Goal: Task Accomplishment & Management: Manage account settings

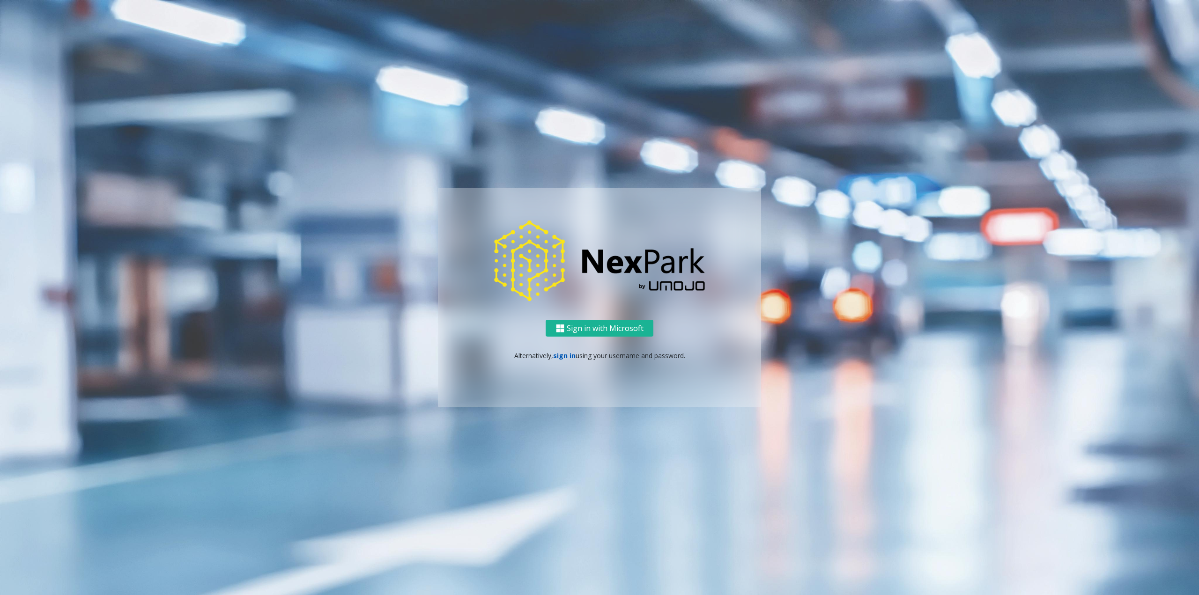
click at [563, 355] on link "sign in" at bounding box center [564, 355] width 22 height 9
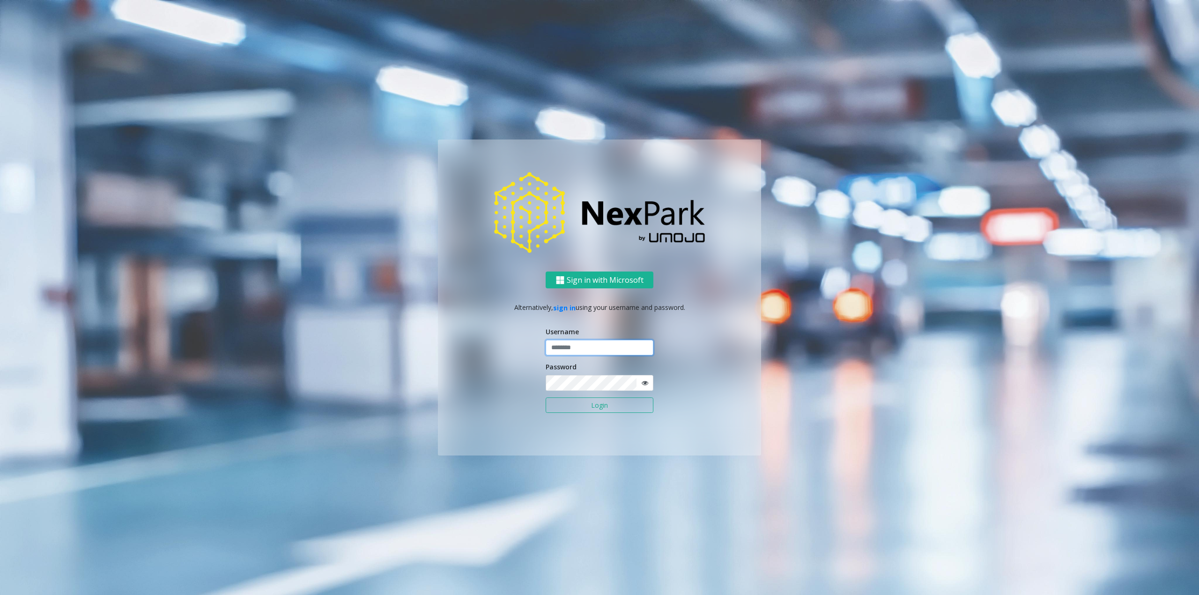
click at [585, 347] on input "text" at bounding box center [600, 348] width 108 height 16
type input "********"
click at [600, 402] on button "Login" at bounding box center [600, 406] width 108 height 16
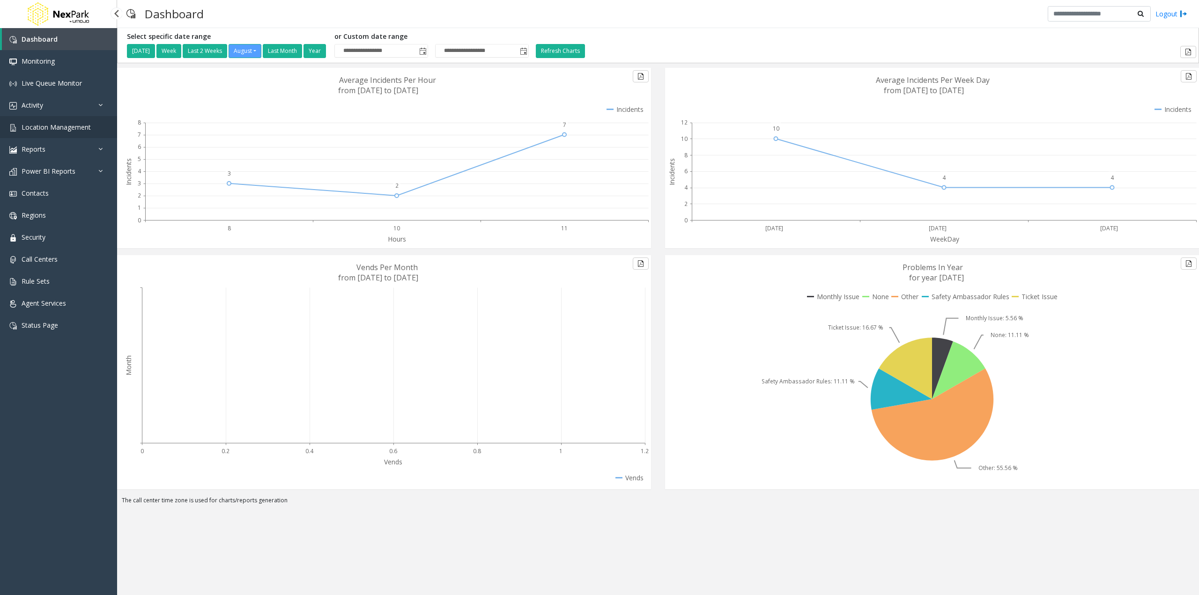
click at [56, 124] on span "Location Management" at bounding box center [56, 127] width 69 height 9
click at [63, 125] on span "Location Management" at bounding box center [56, 127] width 69 height 9
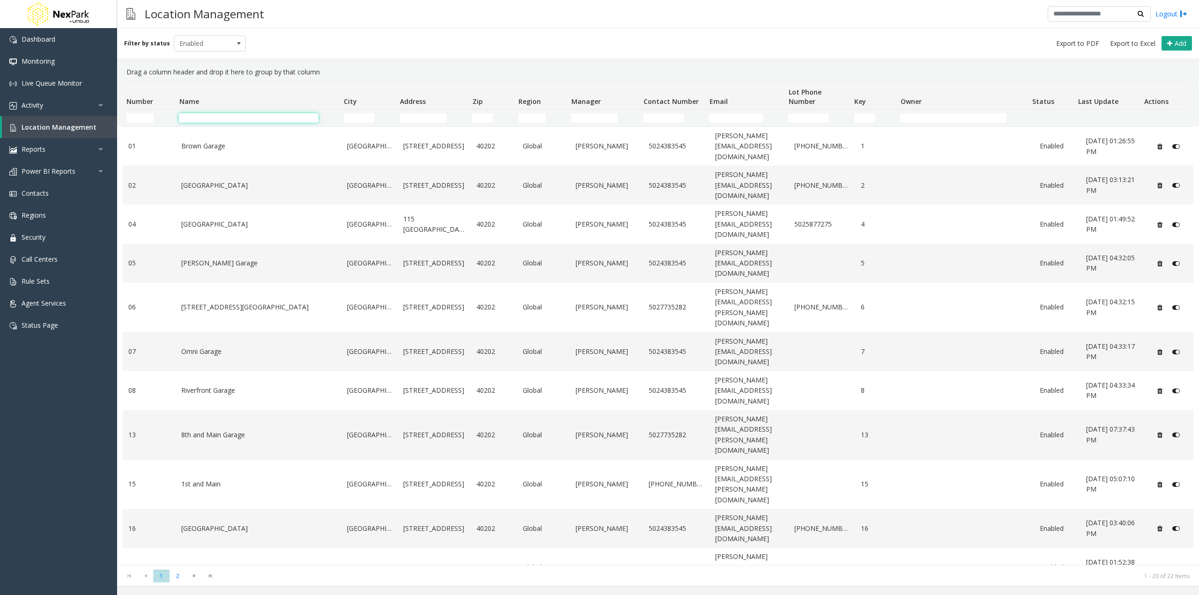
click at [249, 118] on input "Name Filter" at bounding box center [248, 117] width 139 height 9
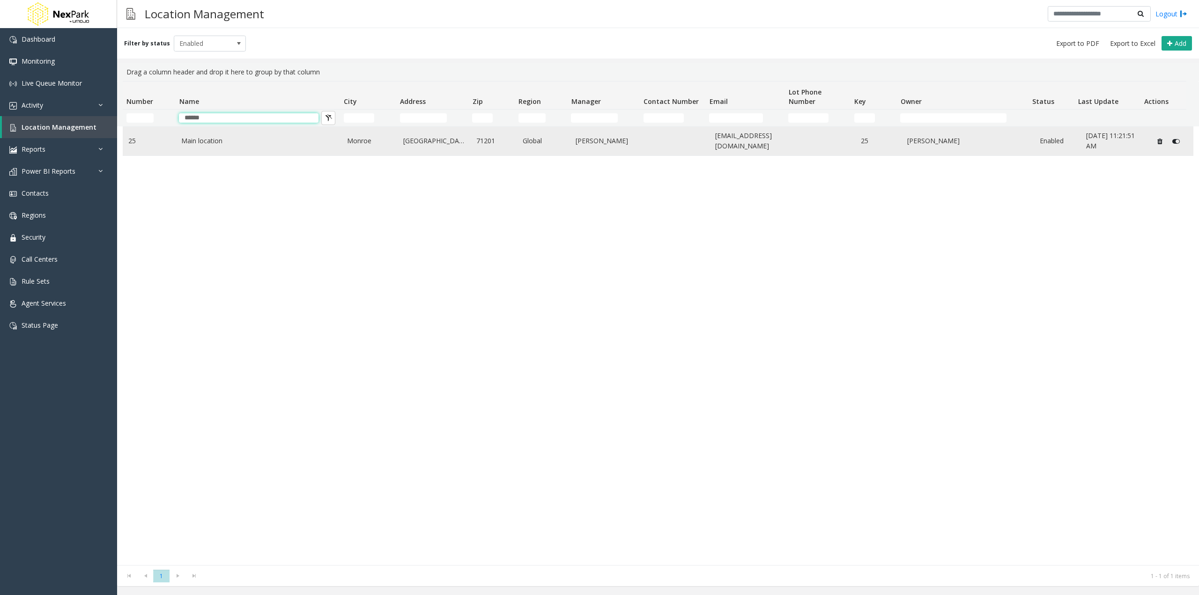
type input "******"
click at [244, 139] on link "Main location" at bounding box center [258, 141] width 155 height 10
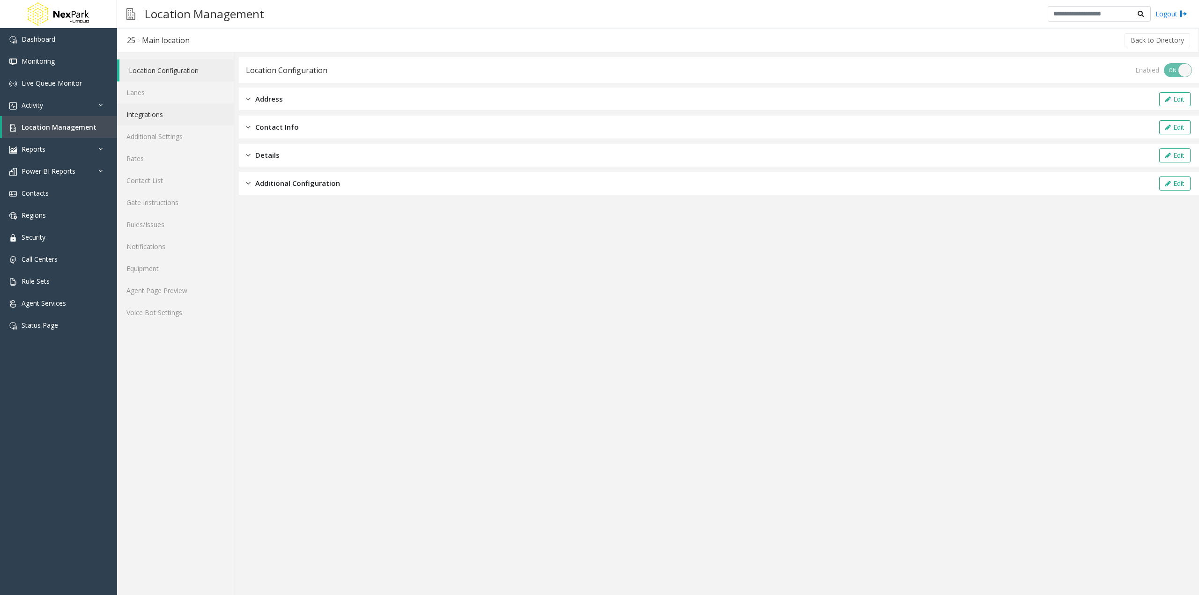
click at [184, 114] on link "Integrations" at bounding box center [175, 114] width 117 height 22
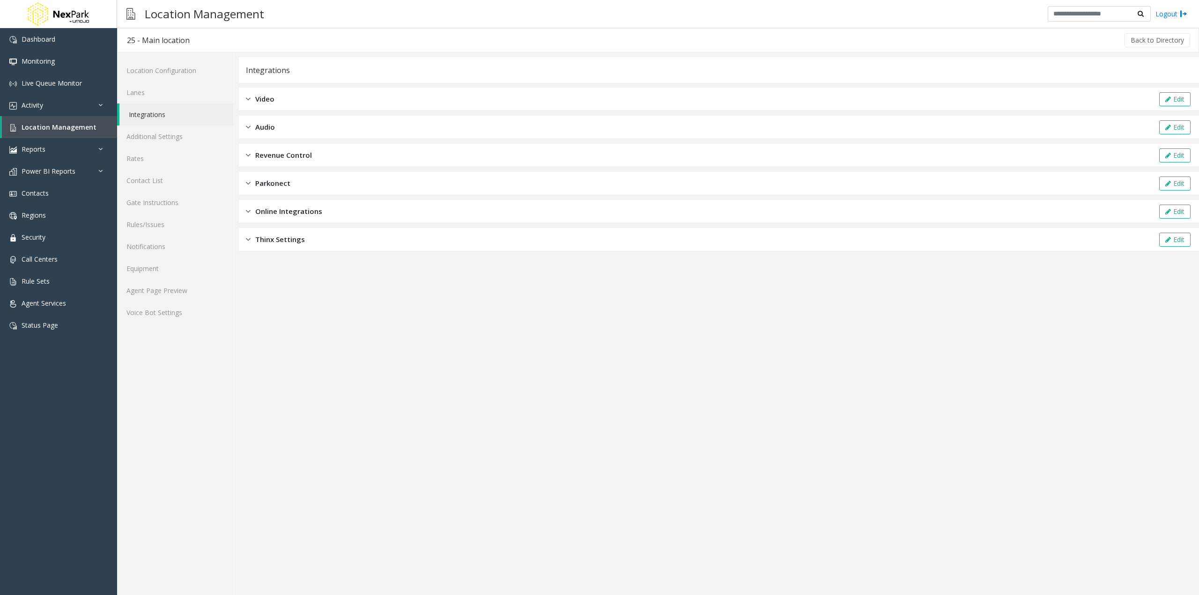
click at [292, 211] on span "Online Integrations" at bounding box center [288, 211] width 67 height 11
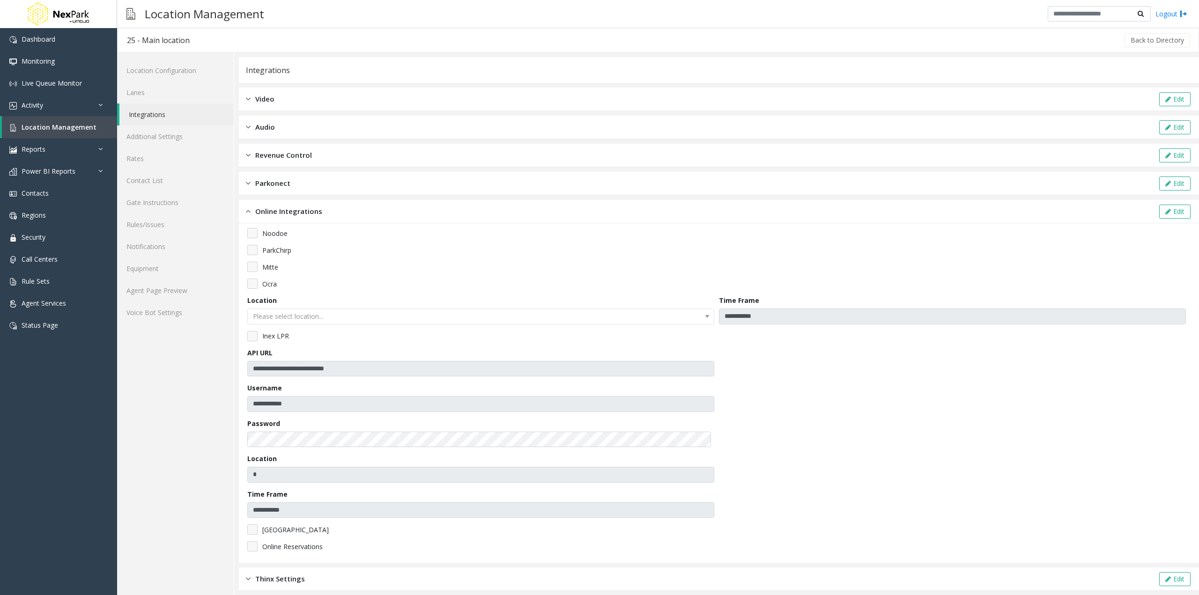
scroll to position [7, 0]
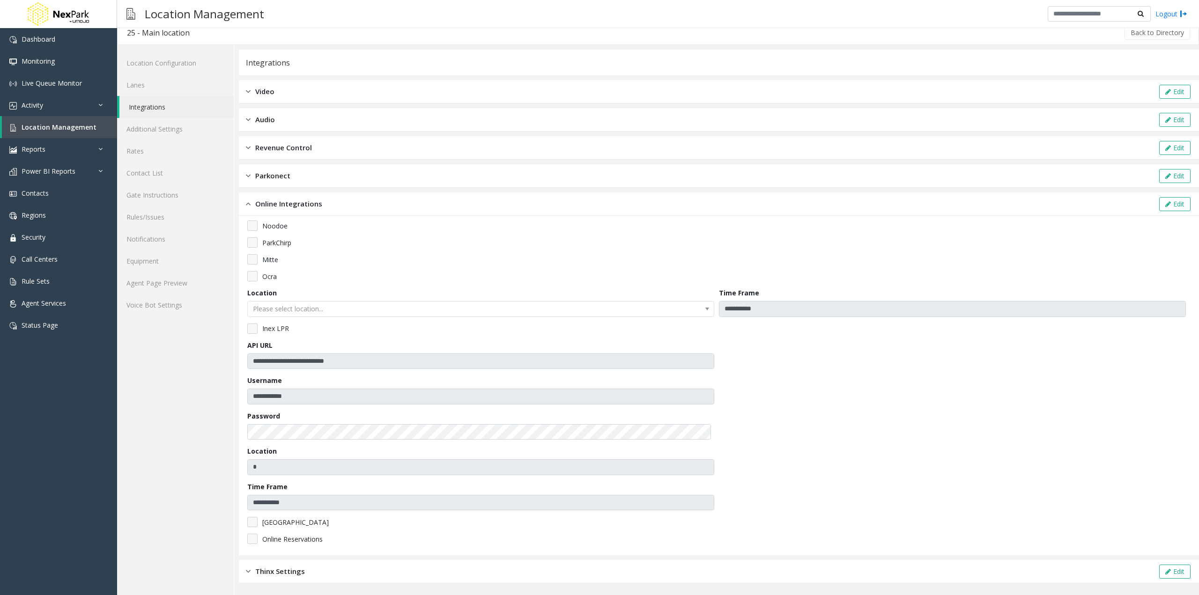
click at [281, 243] on span "ParkChirp" at bounding box center [276, 243] width 29 height 10
click at [1170, 206] on button "Edit" at bounding box center [1174, 204] width 31 height 14
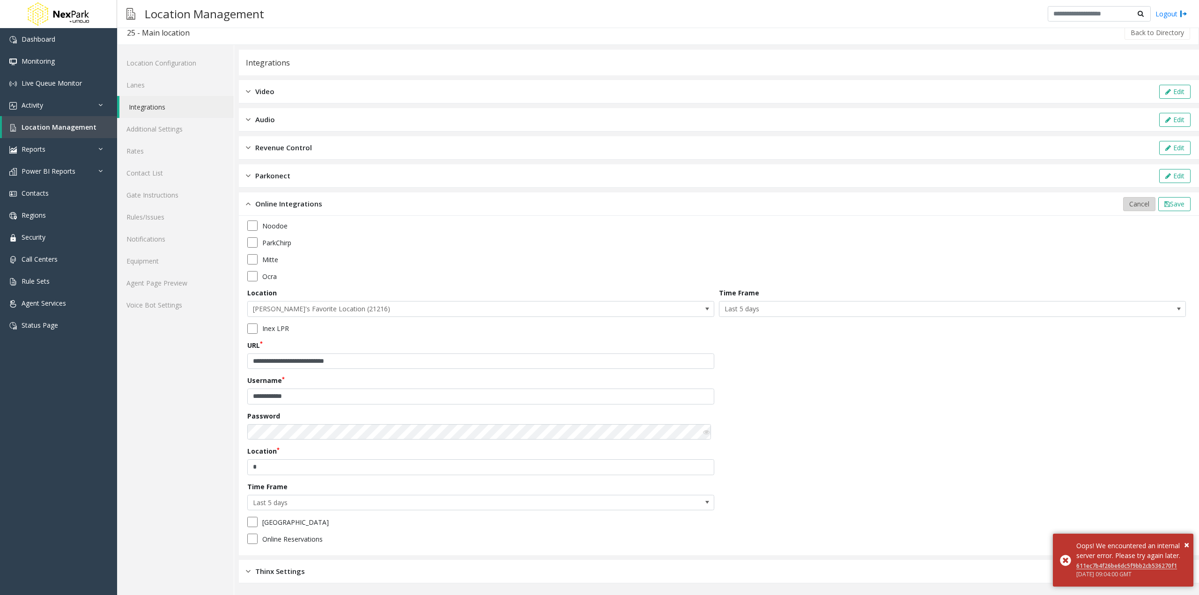
click at [1129, 204] on span "Cancel" at bounding box center [1139, 204] width 20 height 9
